Goal: Task Accomplishment & Management: Complete application form

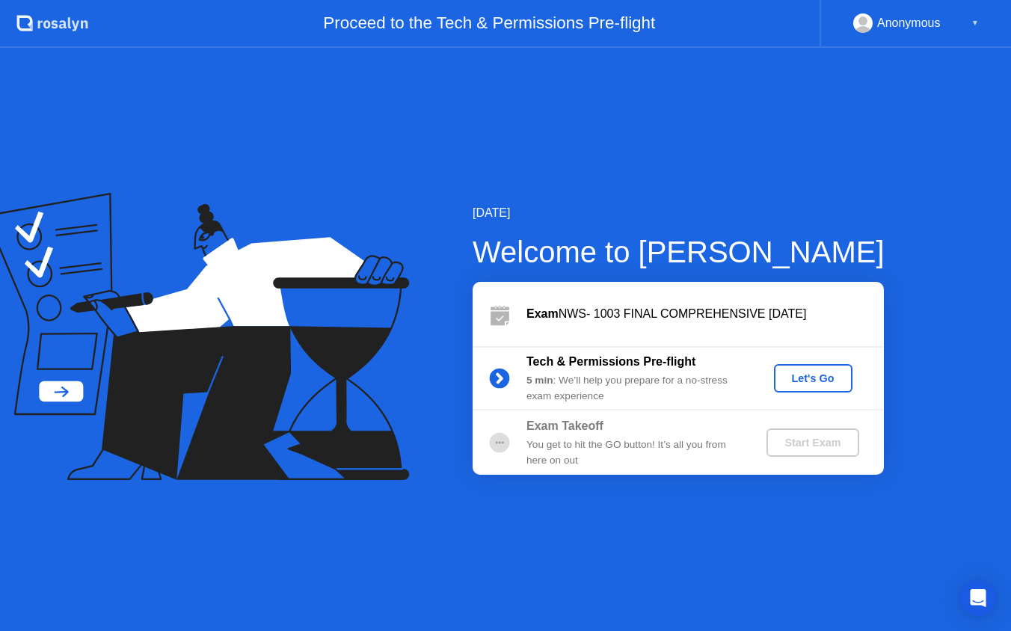
click at [796, 375] on div "Let's Go" at bounding box center [813, 378] width 67 height 12
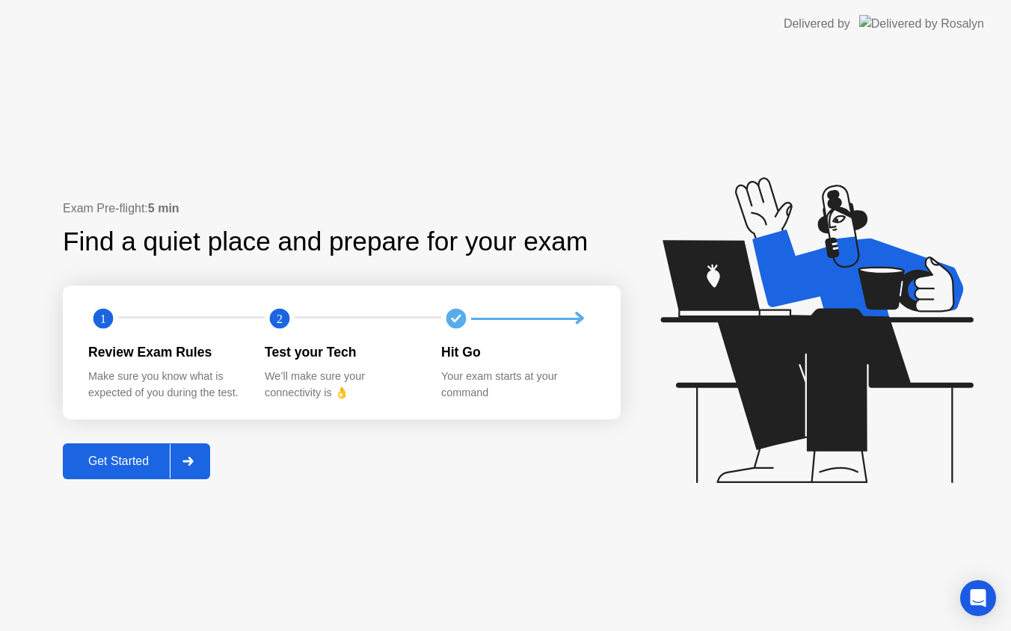
click at [96, 463] on div "Get Started" at bounding box center [118, 461] width 102 height 13
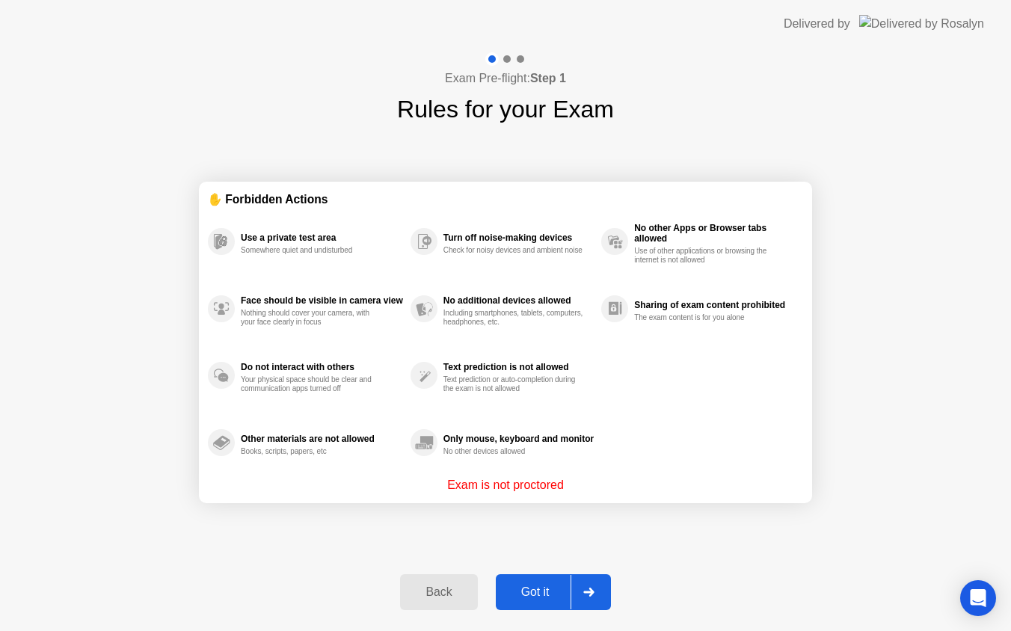
click at [528, 593] on div "Got it" at bounding box center [535, 592] width 70 height 13
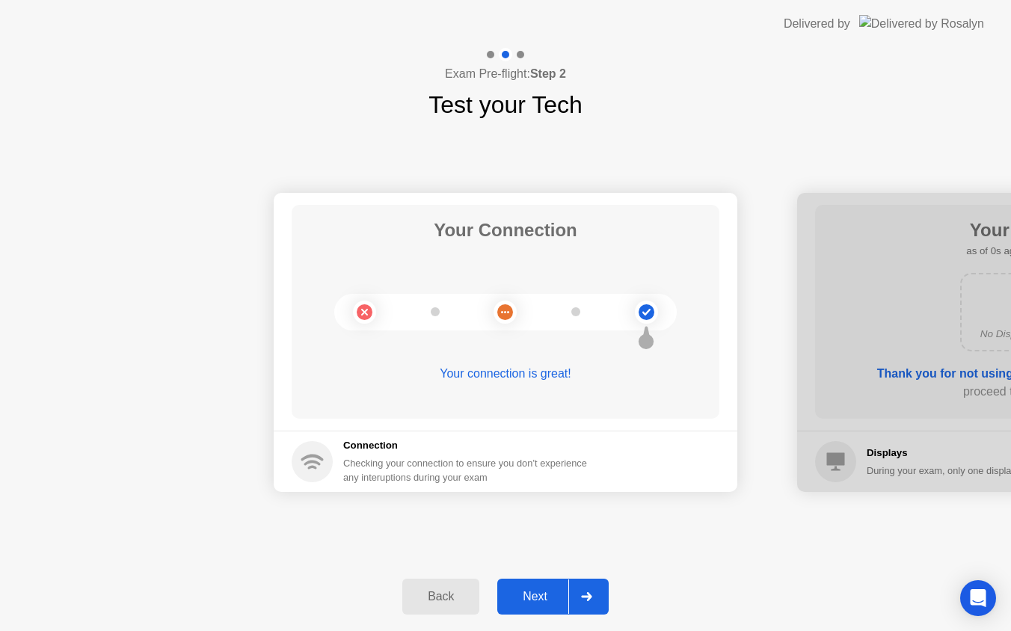
click at [537, 603] on div "Next" at bounding box center [535, 596] width 67 height 13
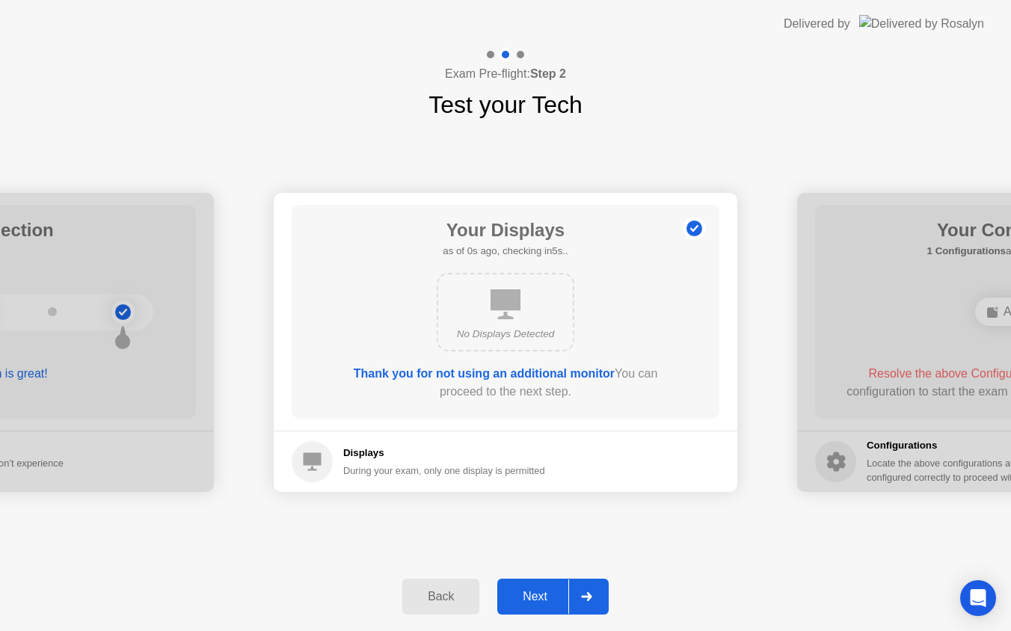
click at [537, 603] on div "Next" at bounding box center [535, 596] width 67 height 13
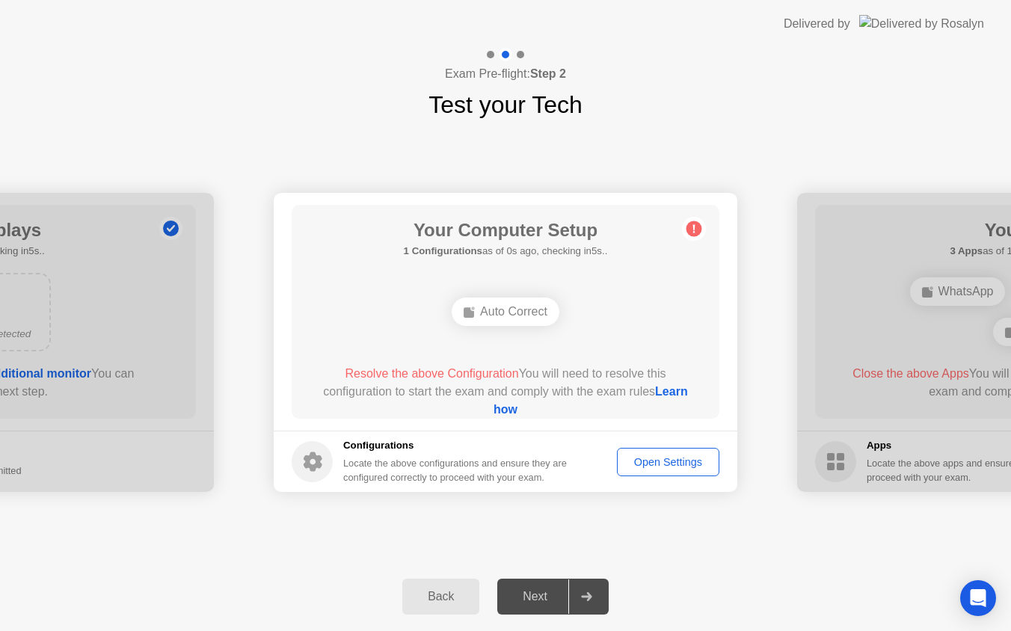
click at [537, 603] on div "Next" at bounding box center [535, 596] width 67 height 13
click at [675, 468] on div "Open Settings" at bounding box center [668, 462] width 92 height 12
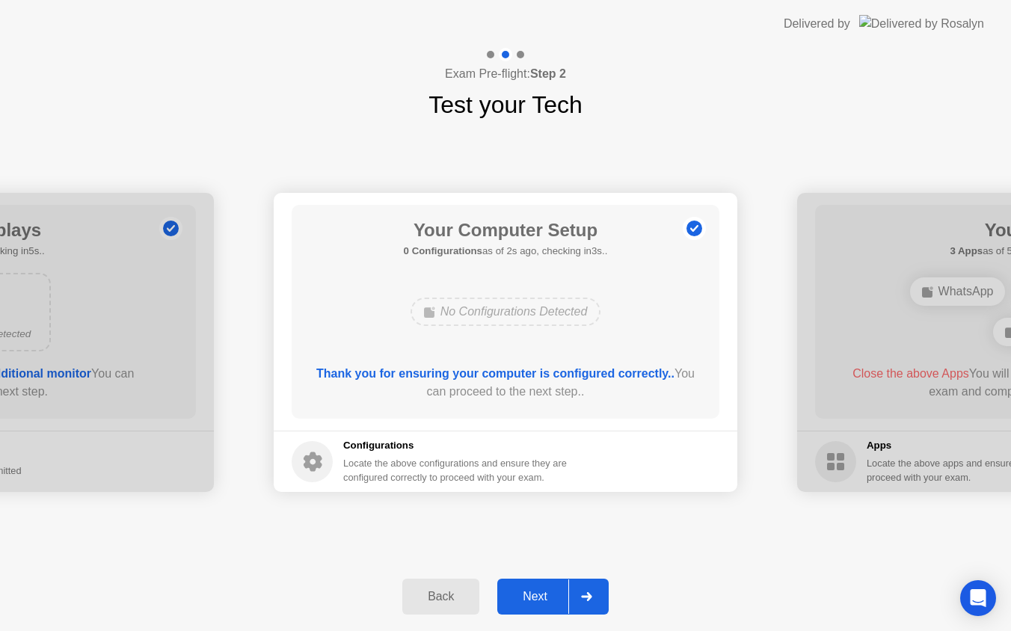
click at [547, 585] on button "Next" at bounding box center [552, 597] width 111 height 36
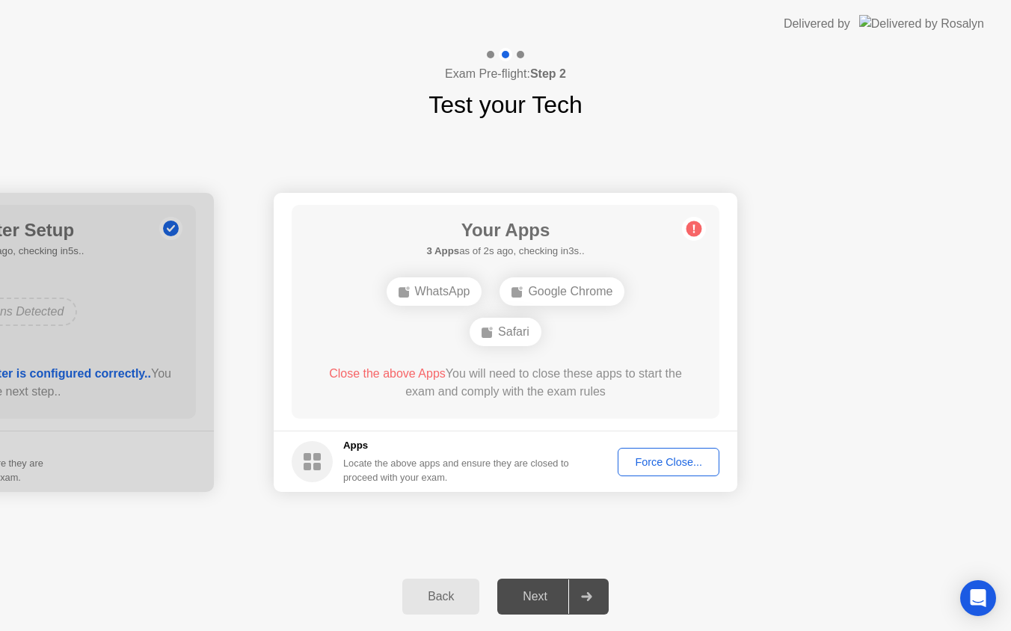
click at [685, 464] on div "Force Close..." at bounding box center [668, 462] width 91 height 12
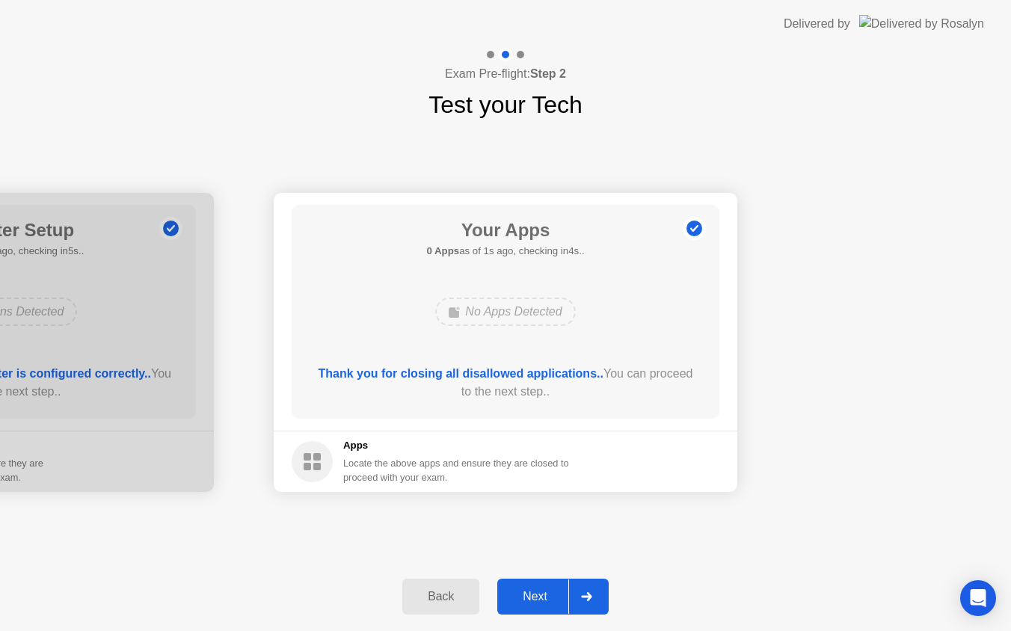
click at [531, 592] on div "Next" at bounding box center [535, 596] width 67 height 13
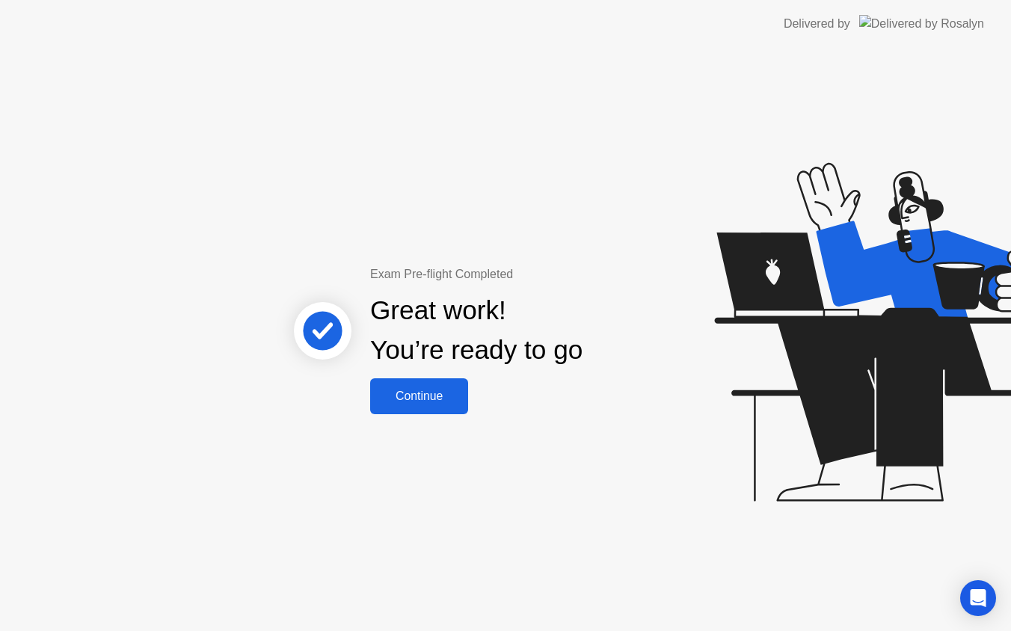
click at [440, 403] on div "Continue" at bounding box center [419, 396] width 89 height 13
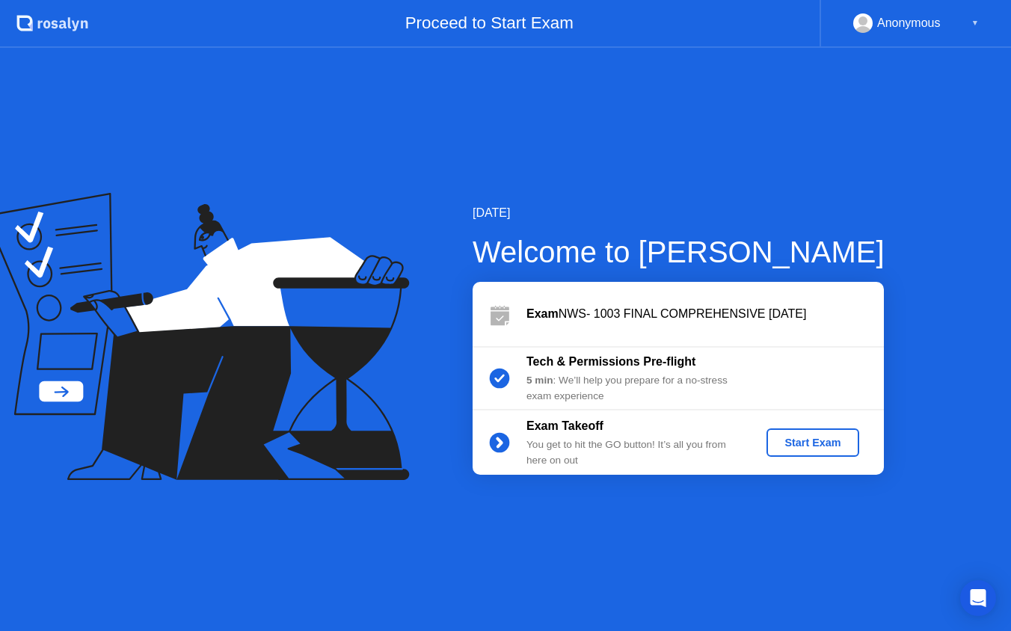
click at [787, 443] on div "Start Exam" at bounding box center [812, 443] width 80 height 12
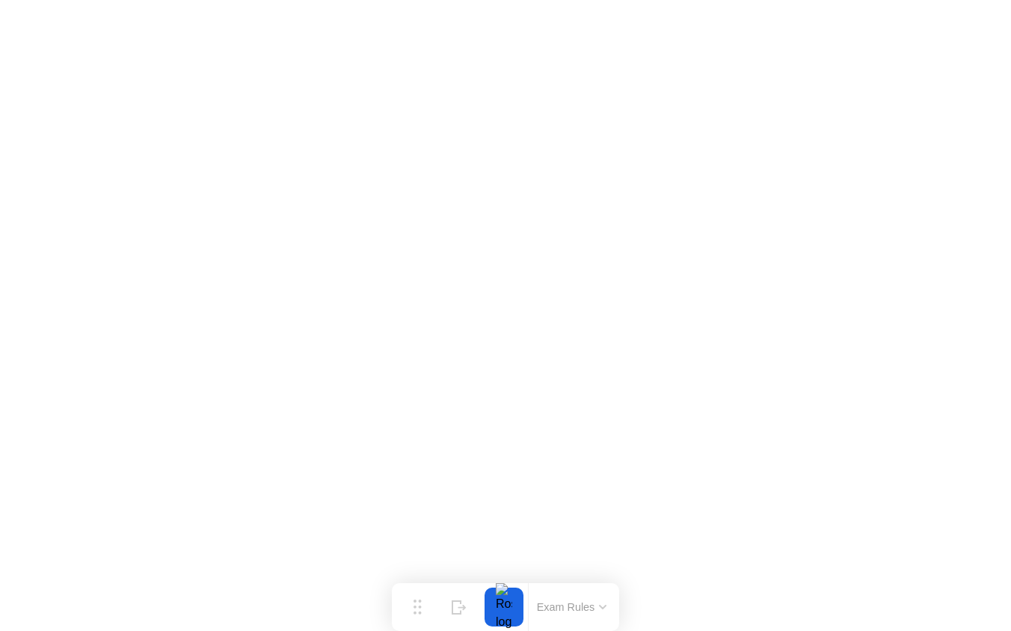
click at [606, 608] on icon at bounding box center [602, 607] width 7 height 4
